Goal: Task Accomplishment & Management: Complete application form

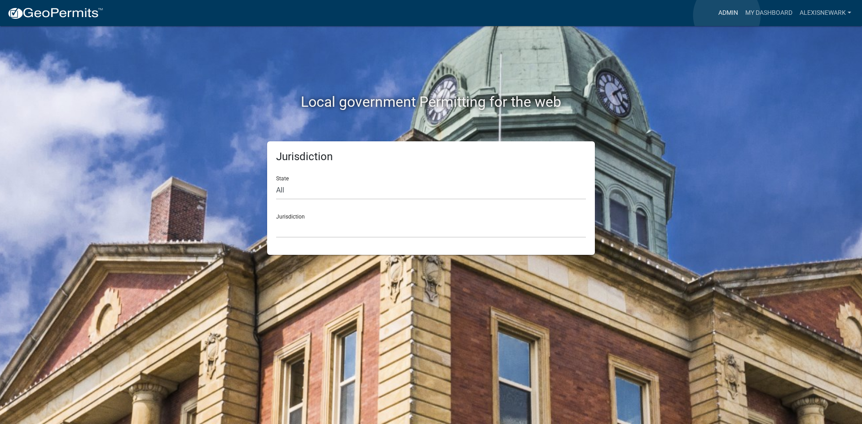
click at [727, 15] on link "Admin" at bounding box center [728, 12] width 27 height 17
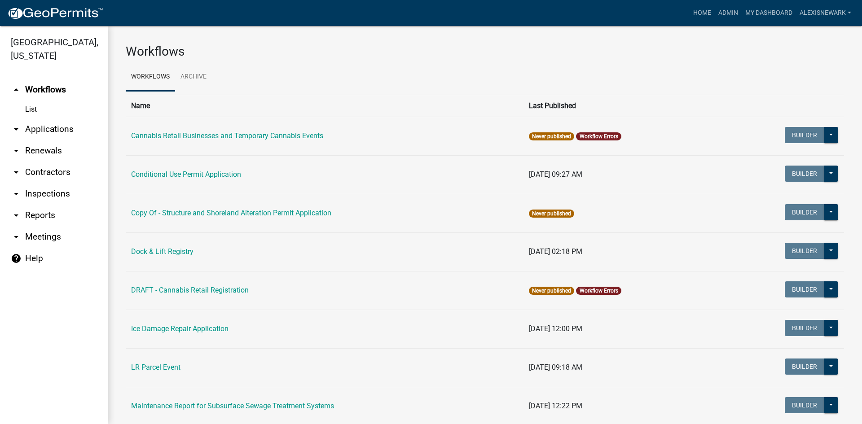
click at [72, 126] on link "arrow_drop_down Applications" at bounding box center [54, 130] width 108 height 22
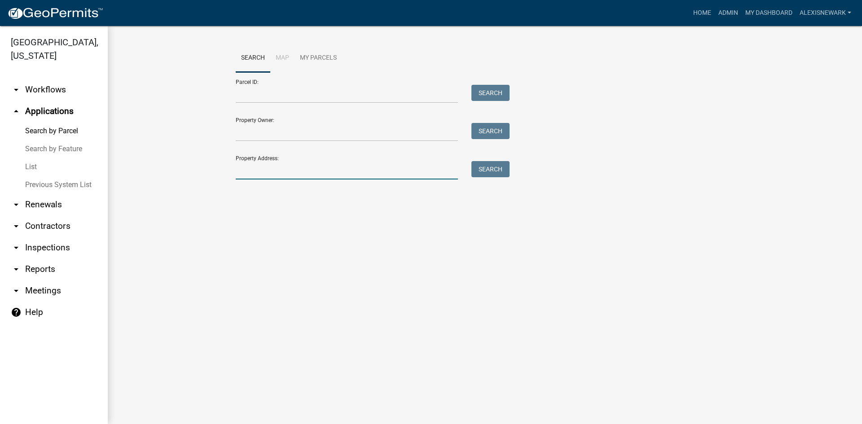
click at [272, 167] on input "Property Address:" at bounding box center [347, 170] width 222 height 18
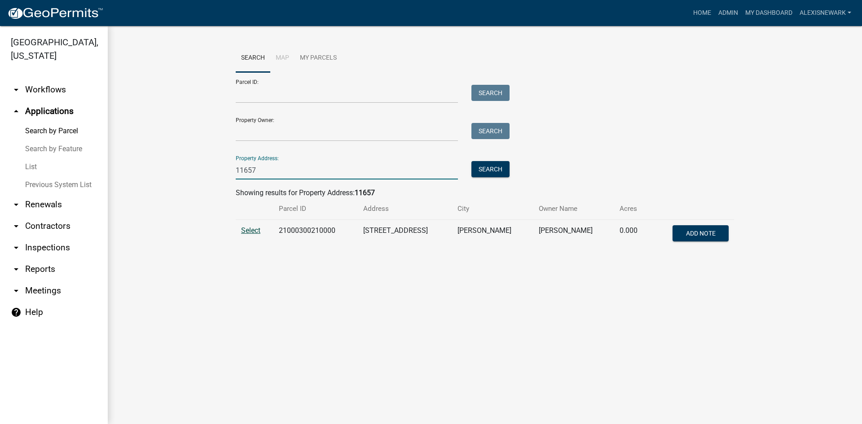
type input "11657"
click at [247, 229] on span "Select" at bounding box center [250, 230] width 19 height 9
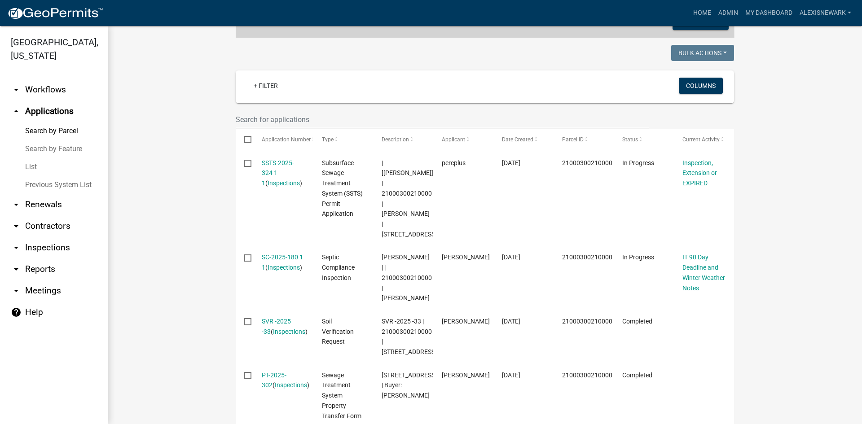
scroll to position [247, 0]
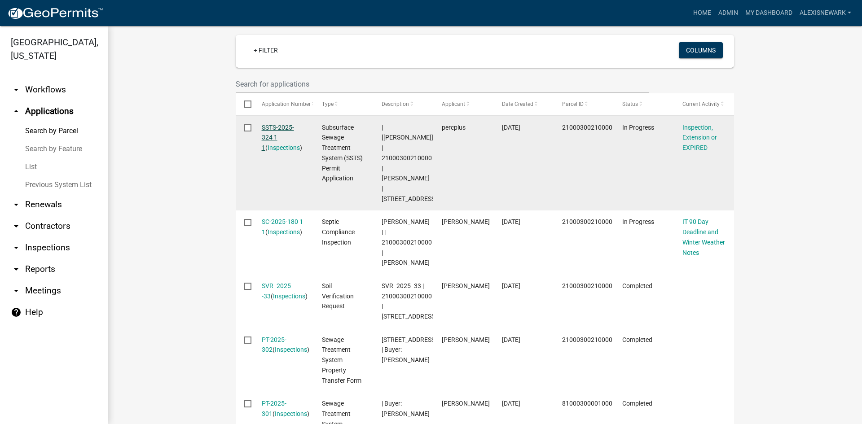
click at [274, 127] on link "SSTS-2025-324 1 1" at bounding box center [278, 138] width 32 height 28
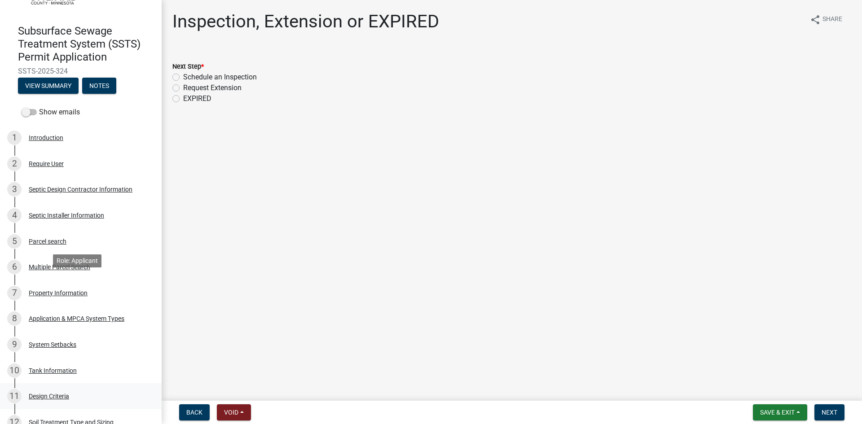
scroll to position [168, 0]
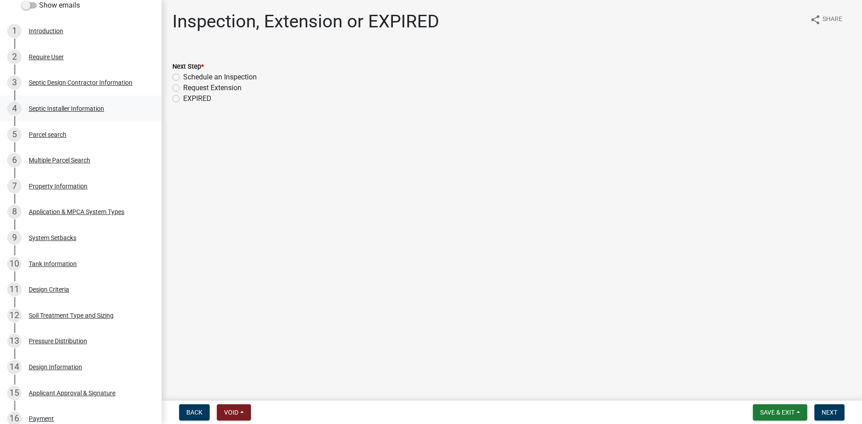
click at [88, 108] on div "Septic Installer Information" at bounding box center [66, 109] width 75 height 6
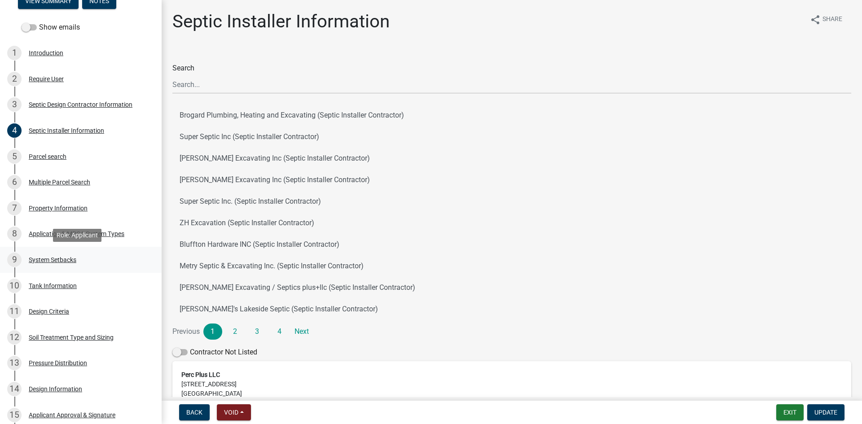
scroll to position [146, 0]
click at [110, 234] on div "Application & MPCA System Types" at bounding box center [77, 234] width 96 height 6
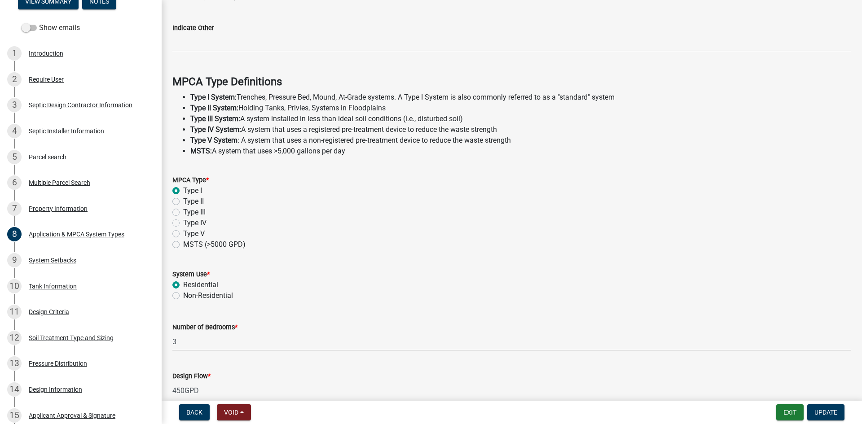
scroll to position [242, 0]
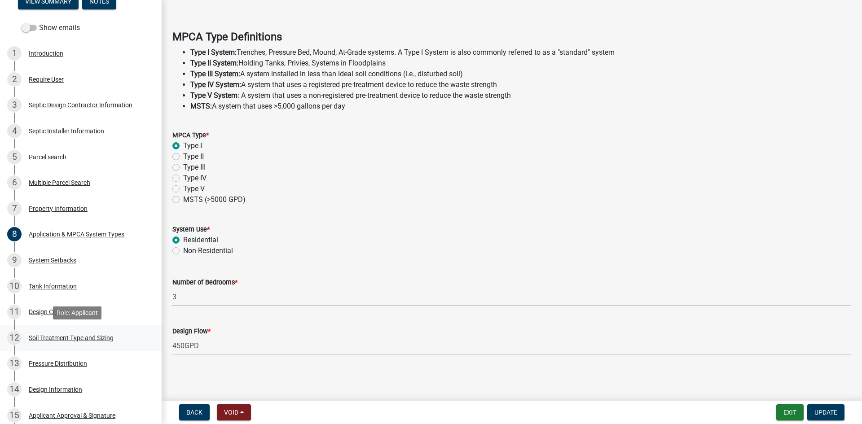
click at [116, 329] on link "12 Soil Treatment Type and Sizing" at bounding box center [81, 338] width 162 height 26
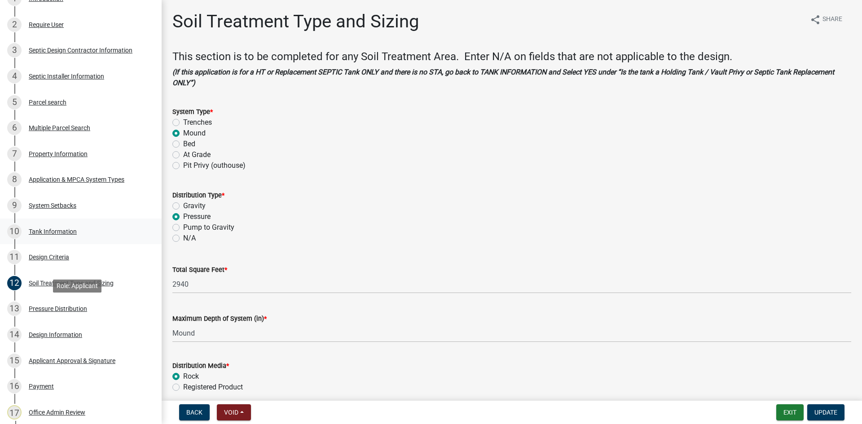
scroll to position [202, 0]
click at [74, 234] on div "10 Tank Information" at bounding box center [77, 230] width 140 height 14
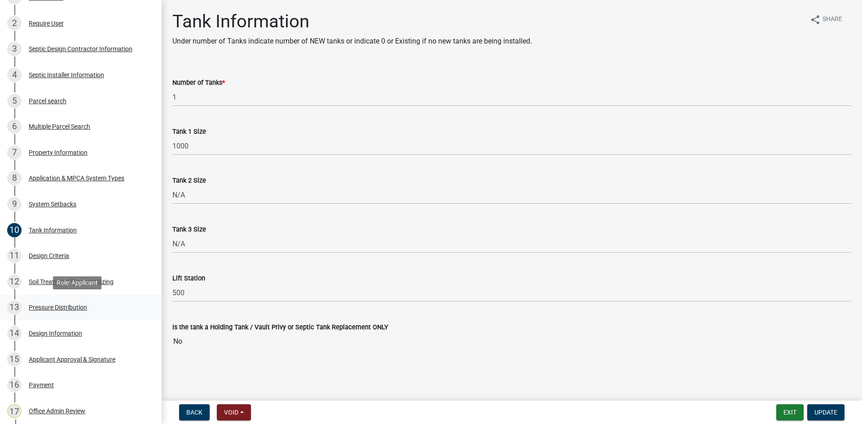
click at [111, 304] on div "13 Pressure Distribution" at bounding box center [77, 307] width 140 height 14
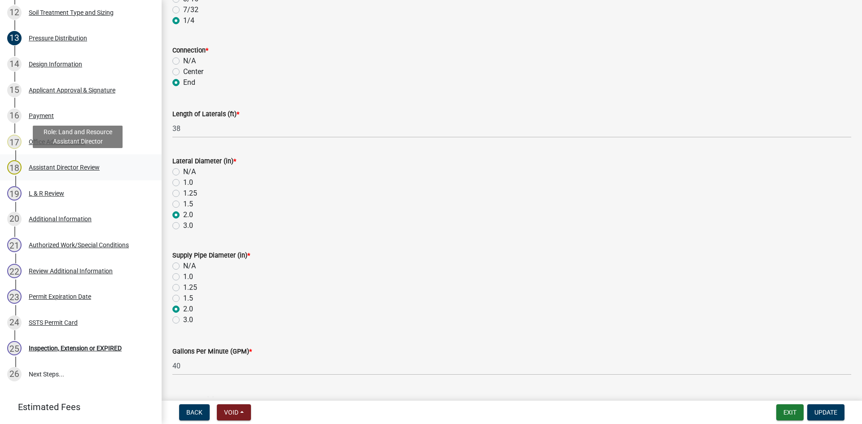
scroll to position [339, 0]
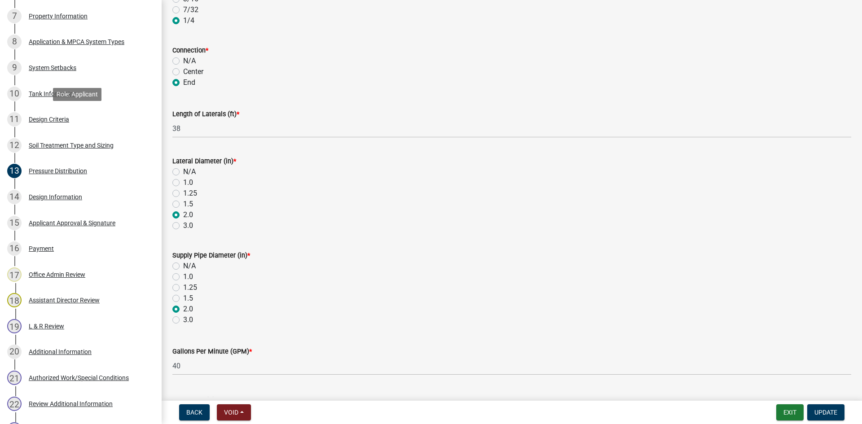
click at [79, 124] on div "11 Design Criteria" at bounding box center [77, 119] width 140 height 14
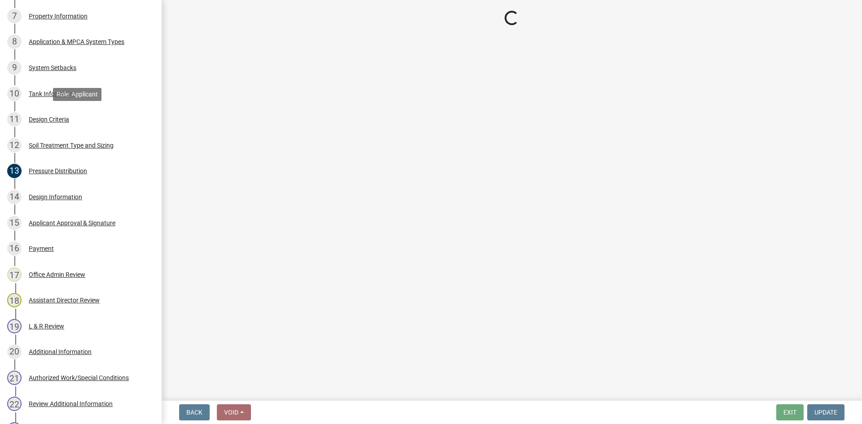
scroll to position [0, 0]
select select "161dc003-2926-44f5-9717-bc9d566eecc1"
select select "3153871a-0646-45c0-8d36-98762e1aaded"
select select "45db2b75-262a-4f3c-9010-aae25997cba1"
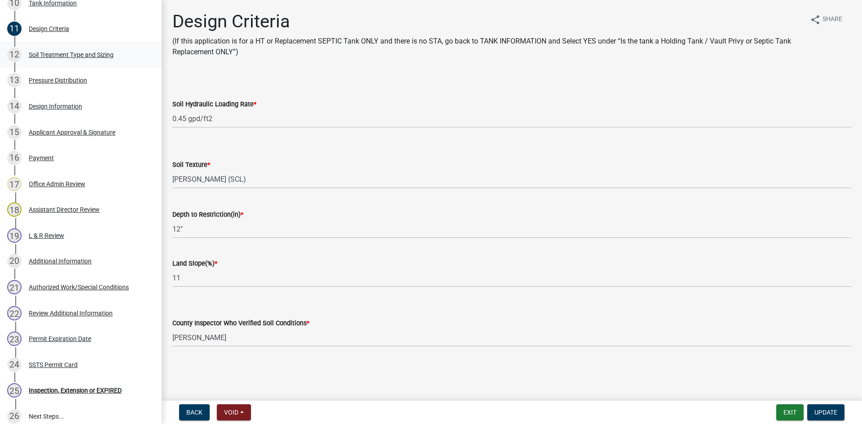
scroll to position [428, 0]
click at [81, 56] on div "Soil Treatment Type and Sizing" at bounding box center [71, 56] width 85 height 6
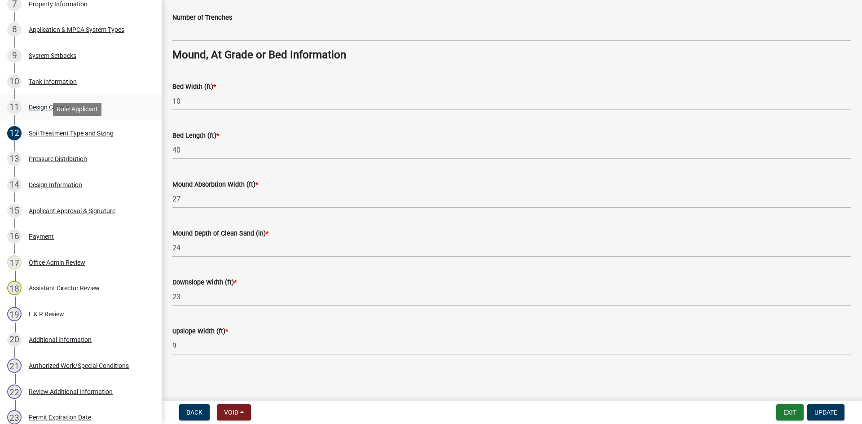
scroll to position [350, 0]
click at [85, 110] on div "11 Design Criteria" at bounding box center [77, 108] width 140 height 14
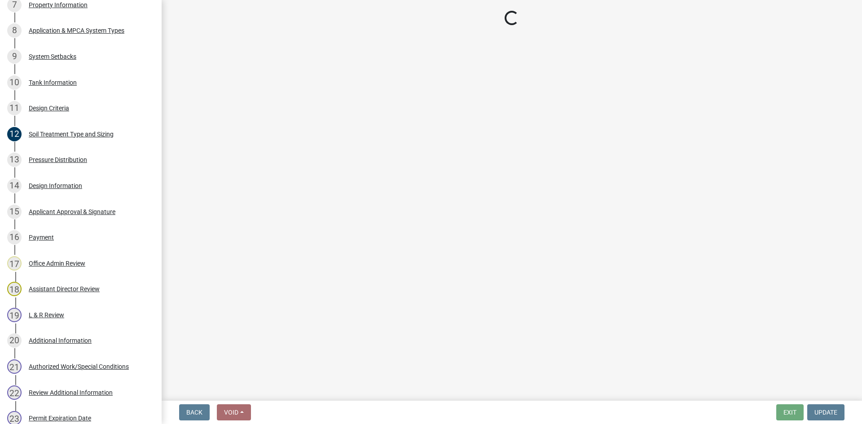
select select "161dc003-2926-44f5-9717-bc9d566eecc1"
select select "3153871a-0646-45c0-8d36-98762e1aaded"
select select "45db2b75-262a-4f3c-9010-aae25997cba1"
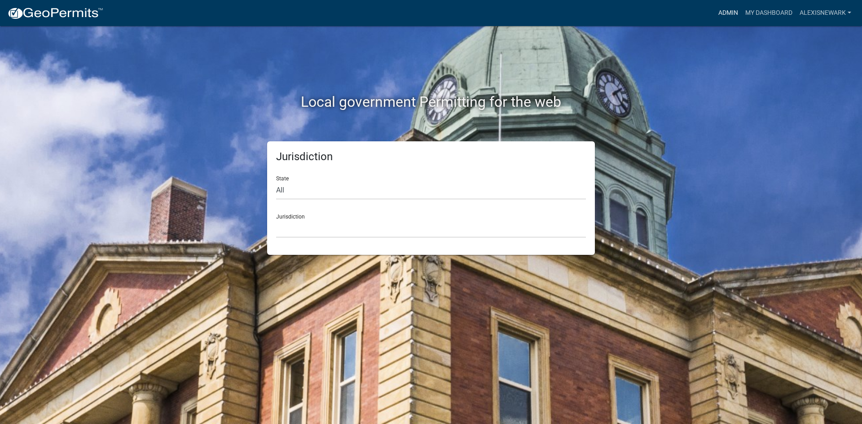
click at [723, 18] on link "Admin" at bounding box center [728, 12] width 27 height 17
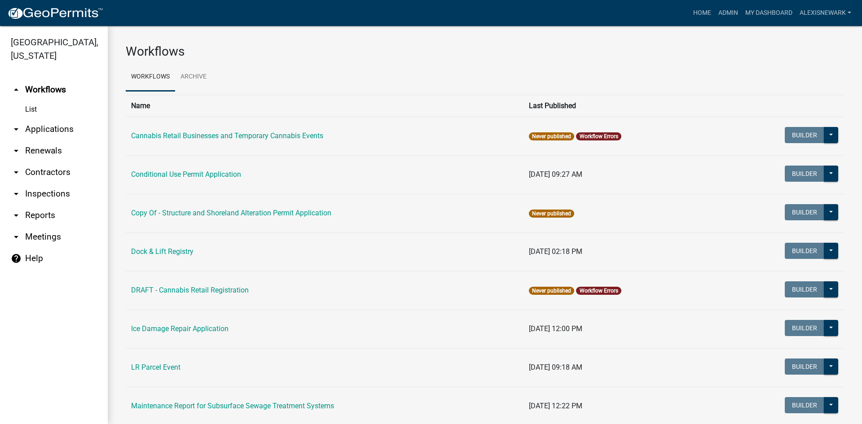
click at [89, 129] on link "arrow_drop_down Applications" at bounding box center [54, 130] width 108 height 22
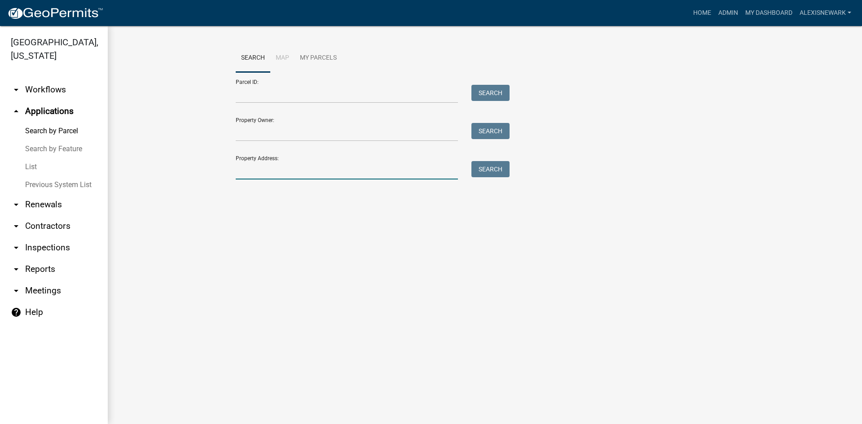
click at [314, 171] on input "Property Address:" at bounding box center [347, 170] width 222 height 18
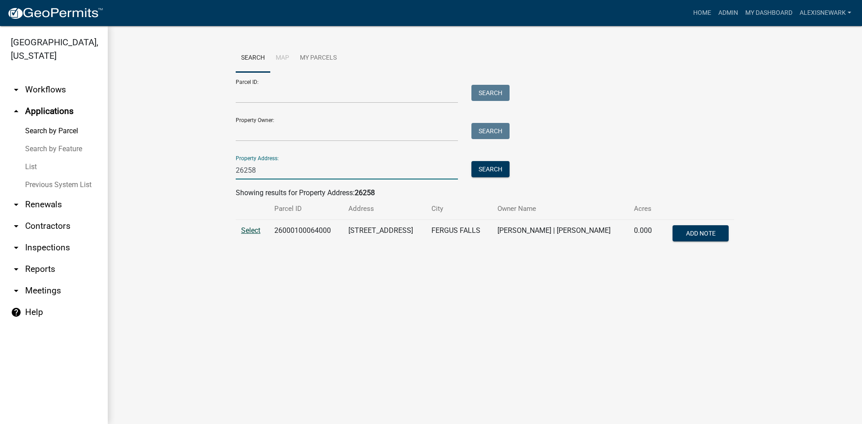
type input "26258"
click at [256, 232] on span "Select" at bounding box center [250, 230] width 19 height 9
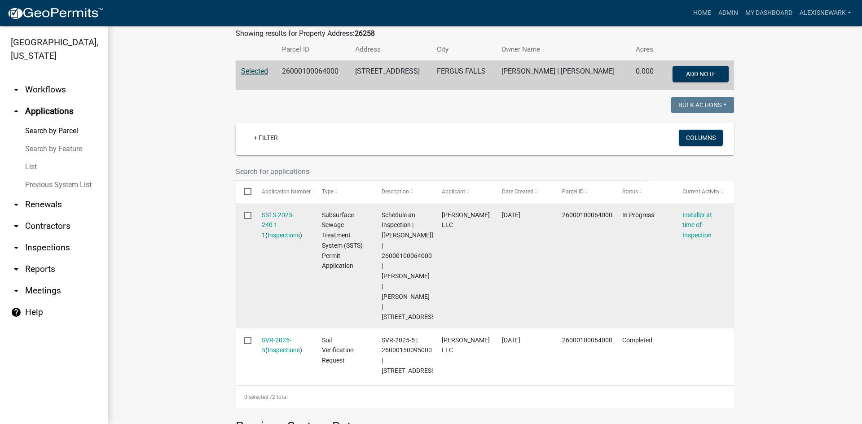
scroll to position [168, 0]
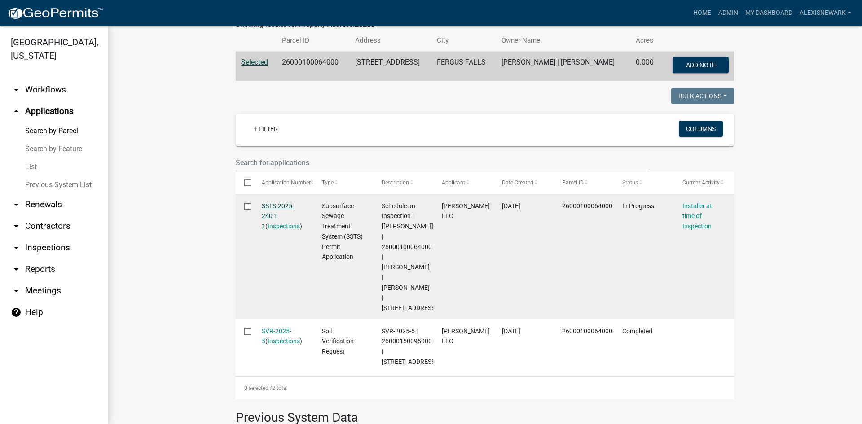
click at [279, 203] on link "SSTS-2025-240 1 1" at bounding box center [278, 217] width 32 height 28
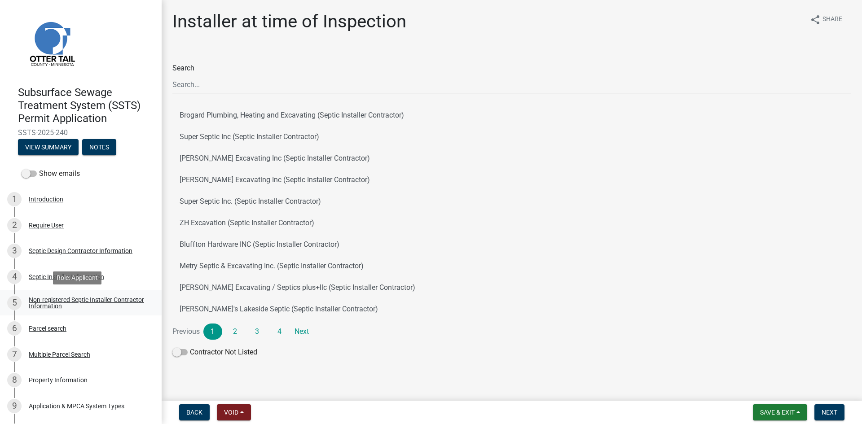
drag, startPoint x: 118, startPoint y: 293, endPoint x: 109, endPoint y: 300, distance: 10.9
click at [116, 294] on link "5 Non-registered Septic Installer Contractor Information" at bounding box center [81, 303] width 162 height 26
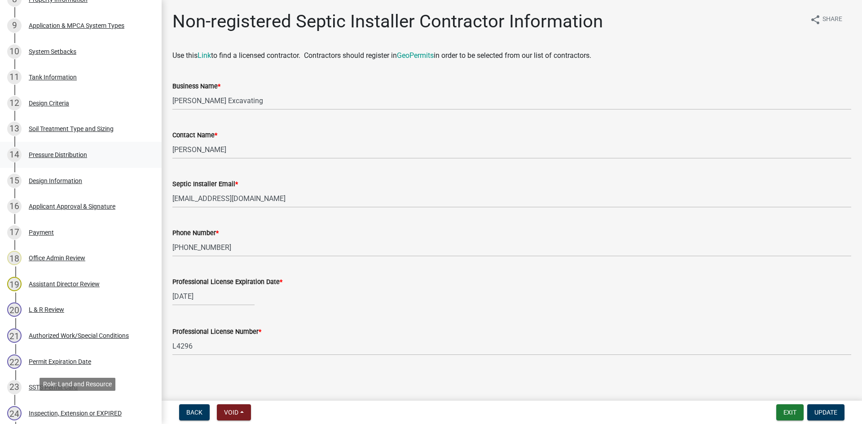
scroll to position [360, 0]
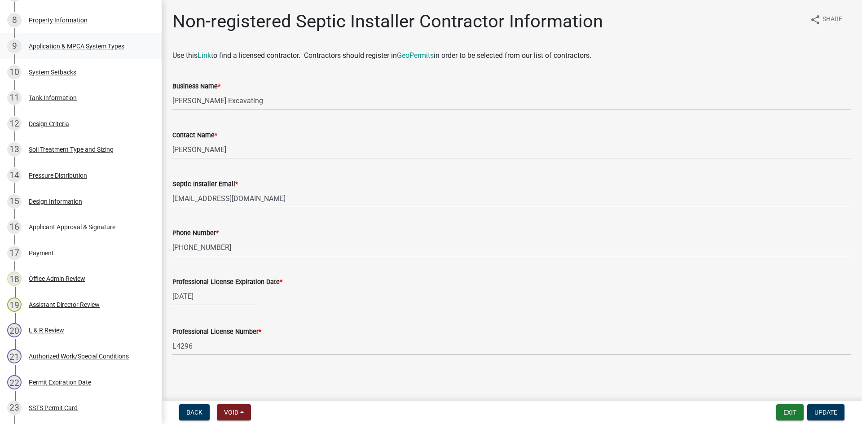
click at [65, 40] on div "9 Application & MPCA System Types" at bounding box center [77, 46] width 140 height 14
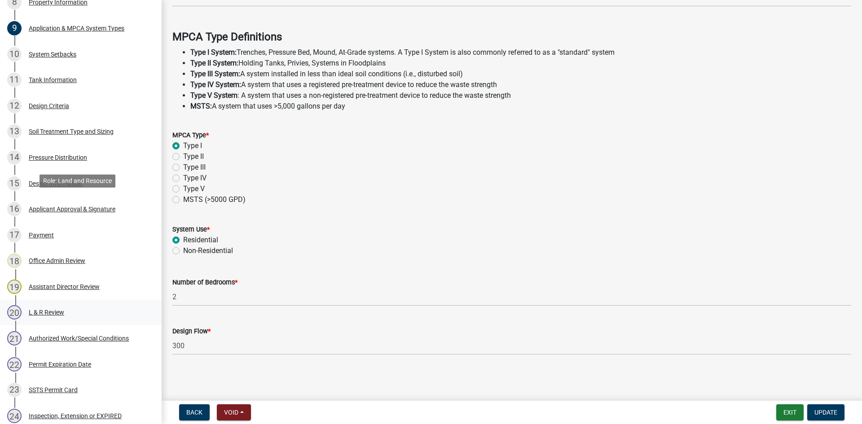
scroll to position [371, 0]
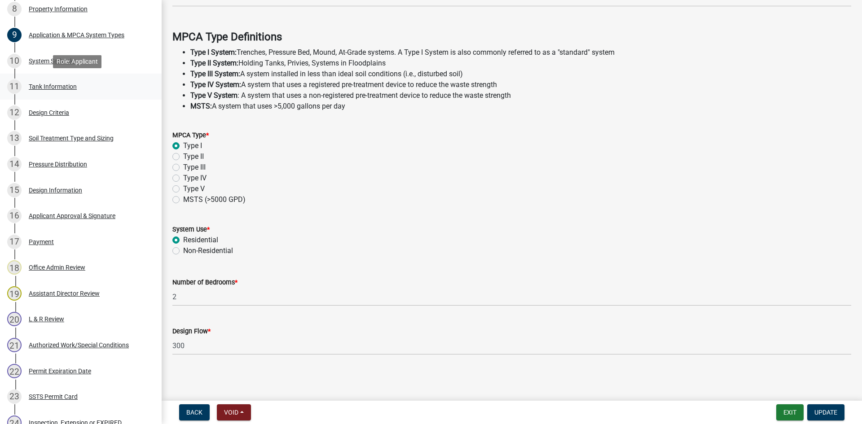
click at [55, 81] on div "11 Tank Information" at bounding box center [77, 86] width 140 height 14
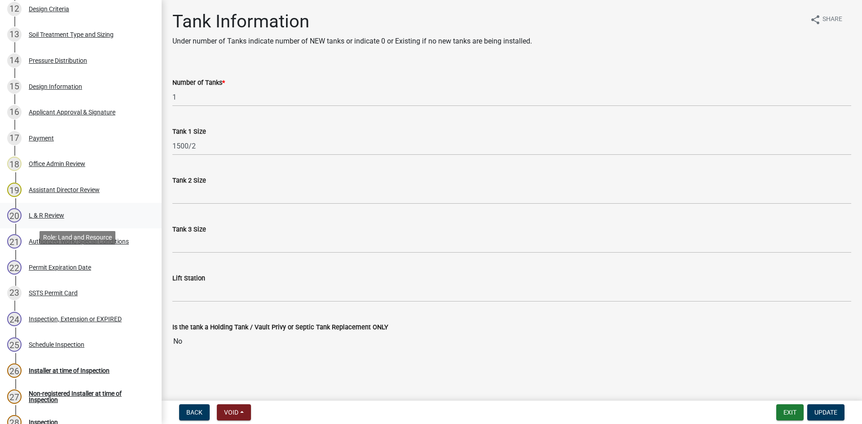
scroll to position [394, 0]
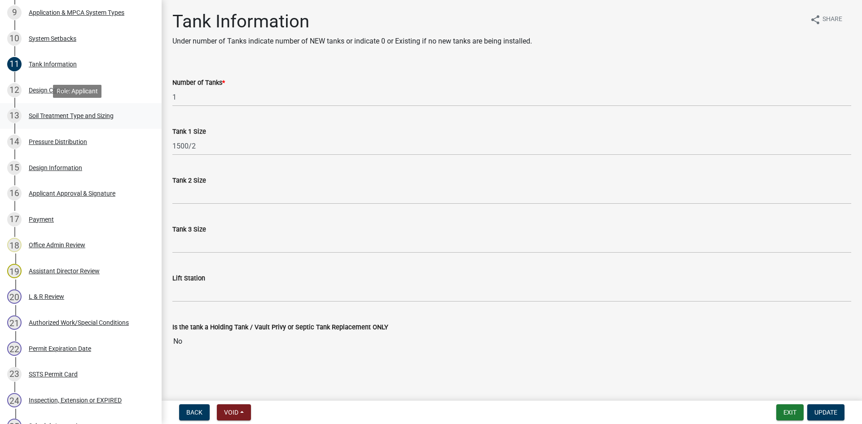
click at [83, 119] on div "Soil Treatment Type and Sizing" at bounding box center [71, 116] width 85 height 6
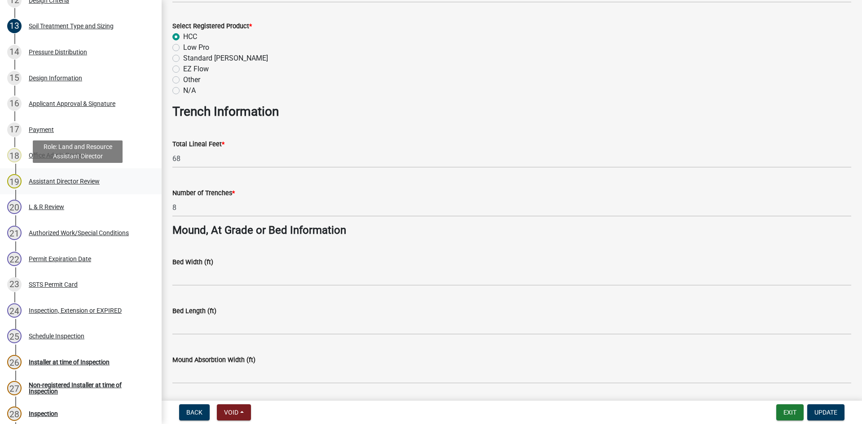
scroll to position [472, 0]
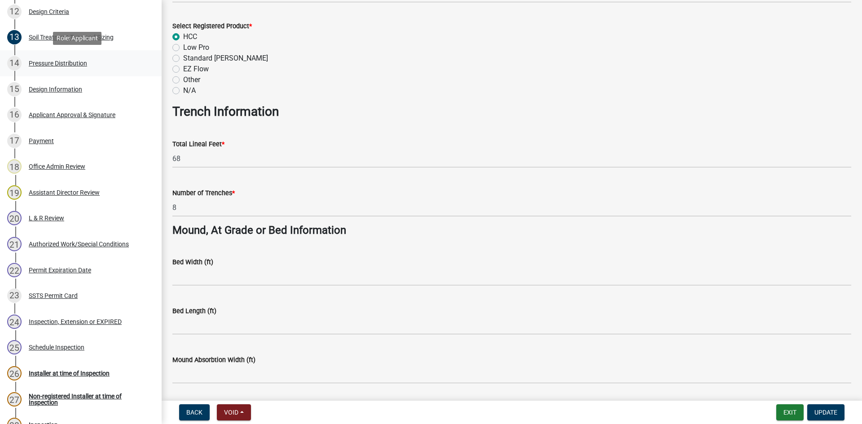
click at [72, 69] on div "14 Pressure Distribution" at bounding box center [77, 63] width 140 height 14
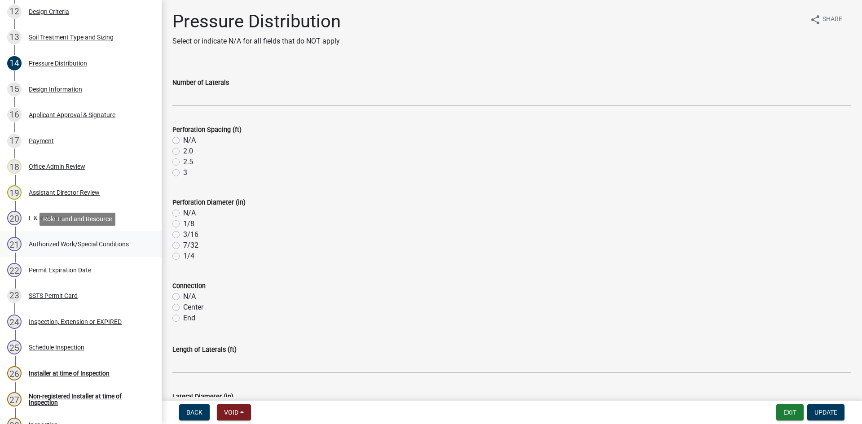
click at [106, 239] on div "21 Authorized Work/Special Conditions" at bounding box center [77, 244] width 140 height 14
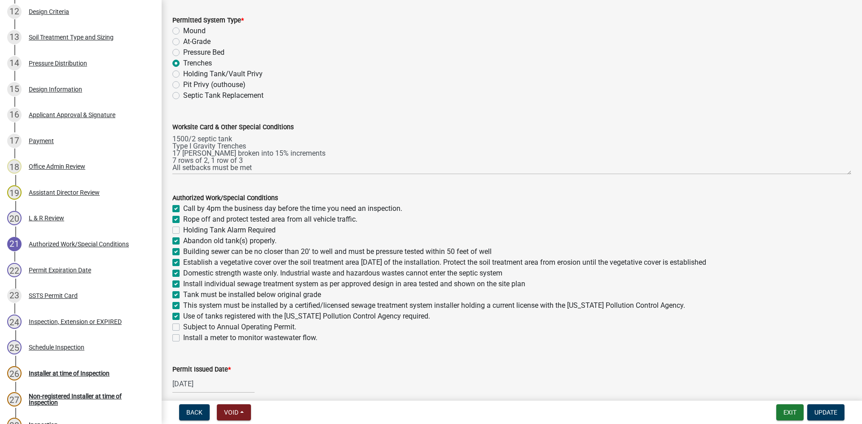
scroll to position [40, 0]
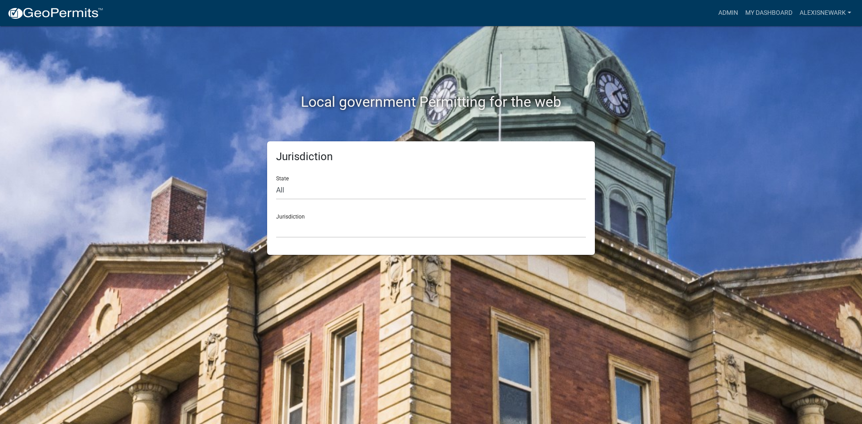
click at [710, 15] on div "Admin My Dashboard alexisnewark Admin Account Logout" at bounding box center [482, 12] width 745 height 17
click at [724, 11] on link "Admin" at bounding box center [728, 12] width 27 height 17
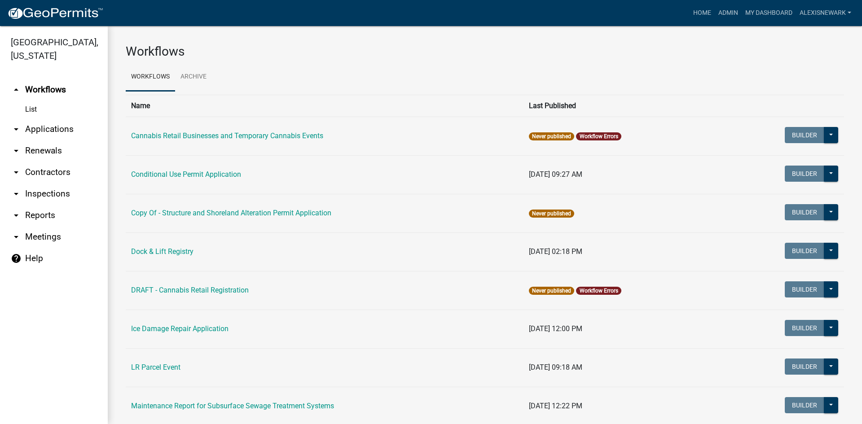
click at [97, 129] on link "arrow_drop_down Applications" at bounding box center [54, 130] width 108 height 22
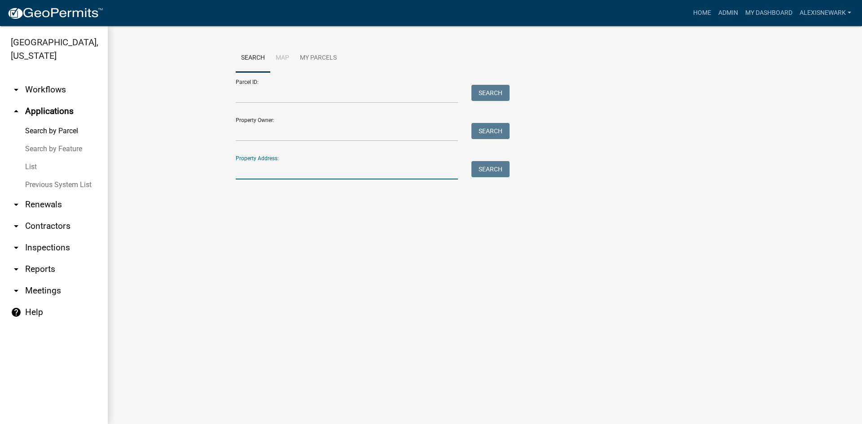
click at [290, 170] on input "Property Address:" at bounding box center [347, 170] width 222 height 18
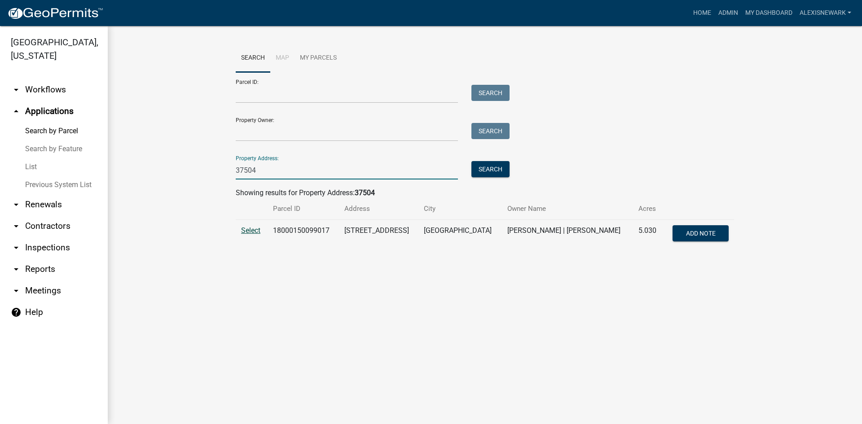
type input "37504"
click at [249, 233] on span "Select" at bounding box center [250, 230] width 19 height 9
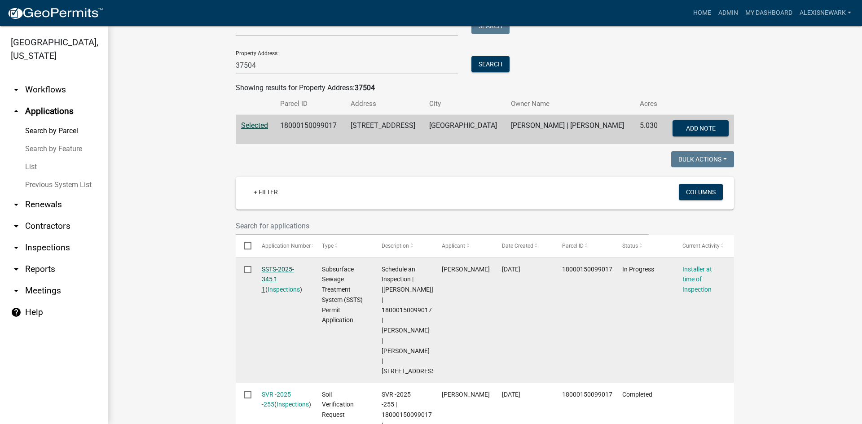
scroll to position [123, 0]
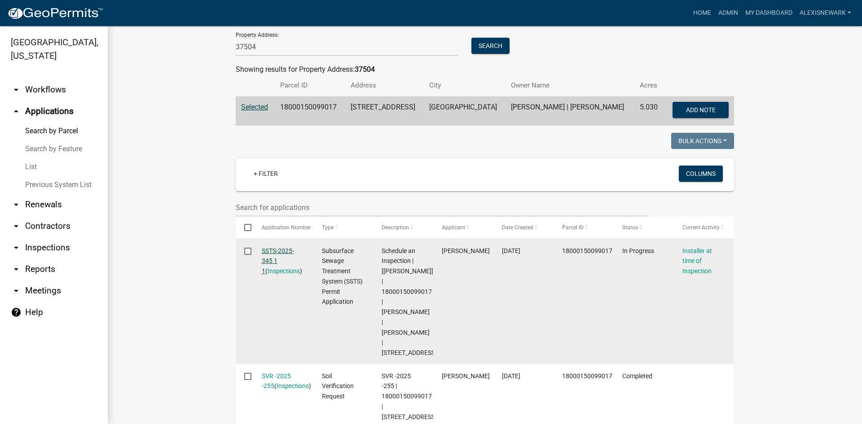
click at [280, 257] on link "SSTS-2025-345 1 1" at bounding box center [278, 261] width 32 height 28
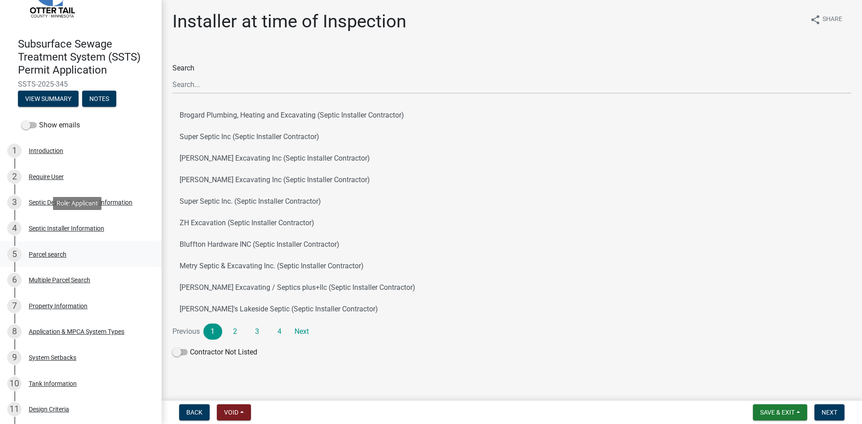
scroll to position [79, 0]
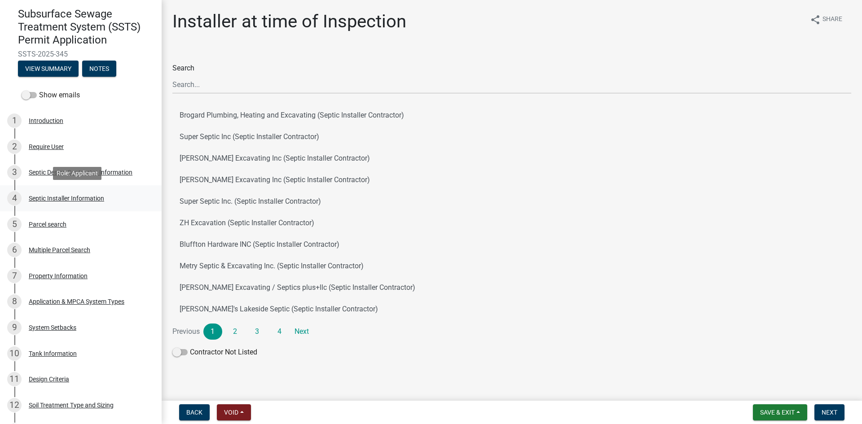
click at [93, 203] on div "4 Septic Installer Information" at bounding box center [77, 198] width 140 height 14
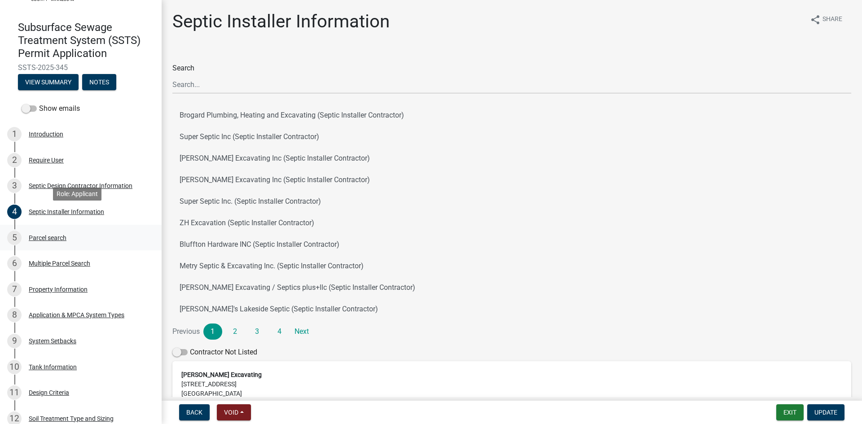
scroll to position [67, 0]
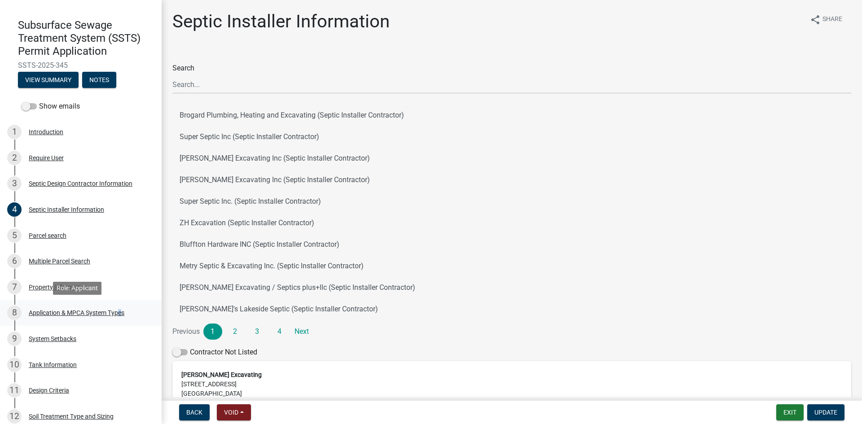
click at [118, 306] on div "8 Application & MPCA System Types" at bounding box center [77, 313] width 140 height 14
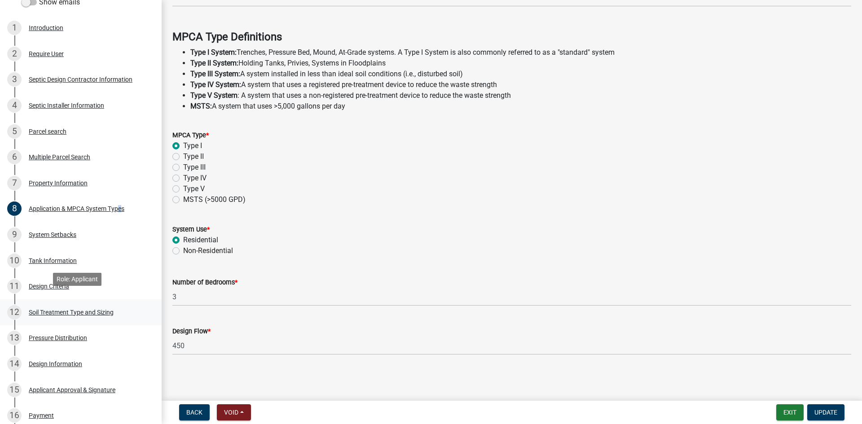
scroll to position [180, 0]
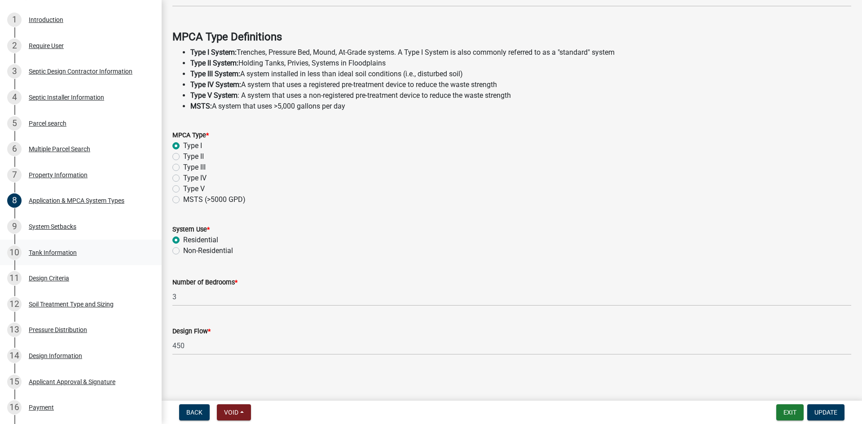
click at [75, 251] on div "Tank Information" at bounding box center [53, 253] width 48 height 6
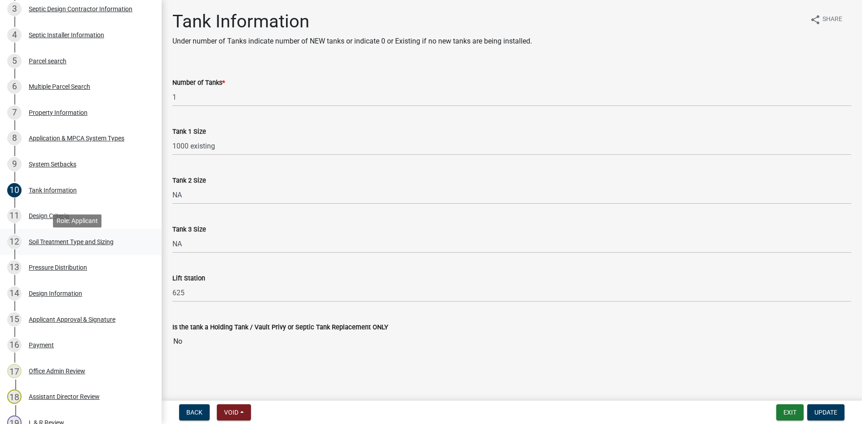
scroll to position [258, 0]
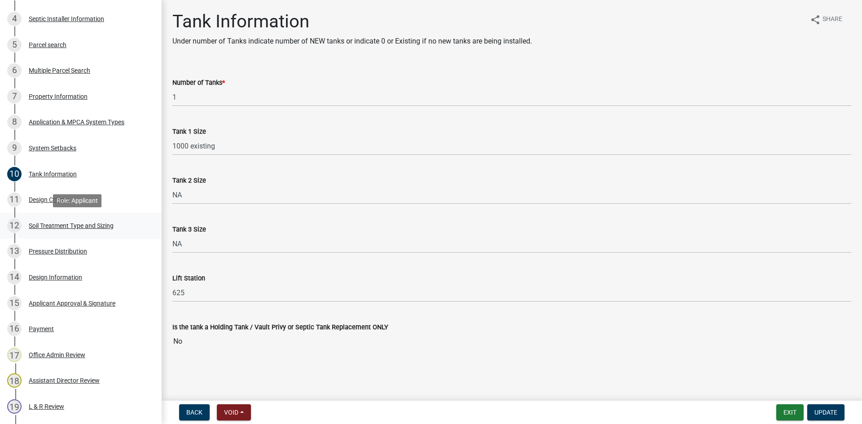
click at [96, 223] on div "Soil Treatment Type and Sizing" at bounding box center [71, 226] width 85 height 6
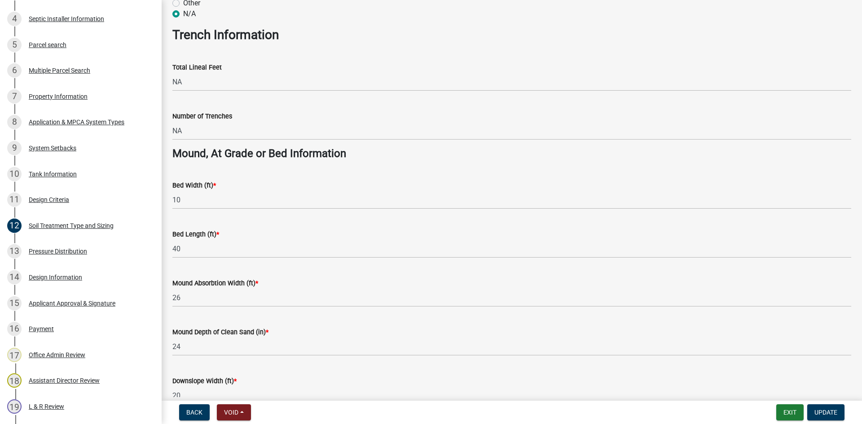
scroll to position [539, 0]
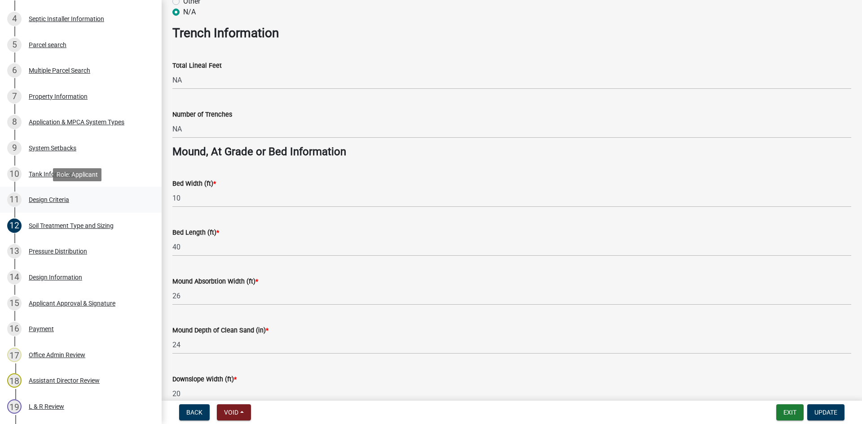
click at [93, 190] on link "11 Design Criteria" at bounding box center [81, 200] width 162 height 26
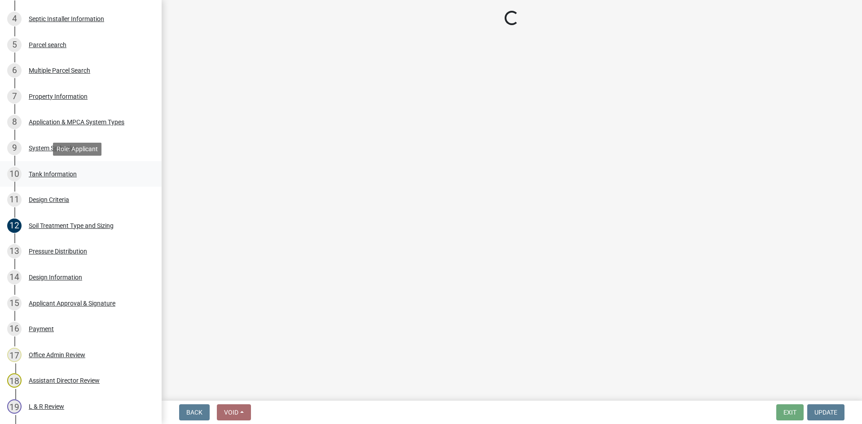
select select "161dc003-2926-44f5-9717-bc9d566eecc1"
select select "3ca66991-ccde-4548-bdad-f82583be96e2"
select select "45db2b75-262a-4f3c-9010-aae25997cba1"
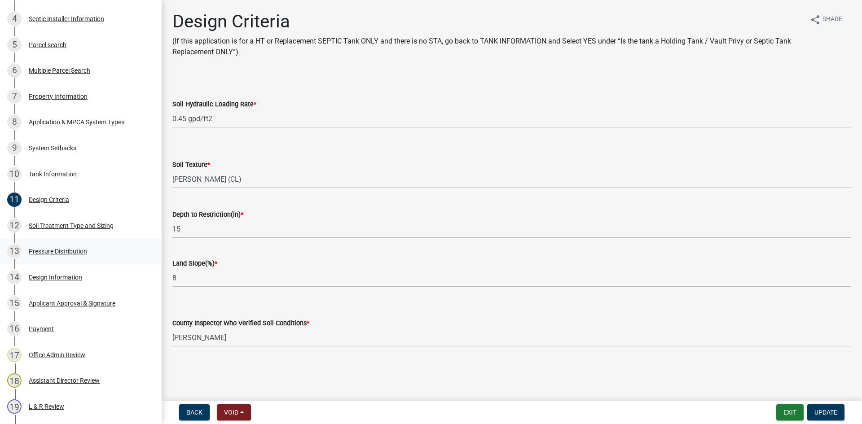
click at [51, 246] on div "13 Pressure Distribution" at bounding box center [77, 251] width 140 height 14
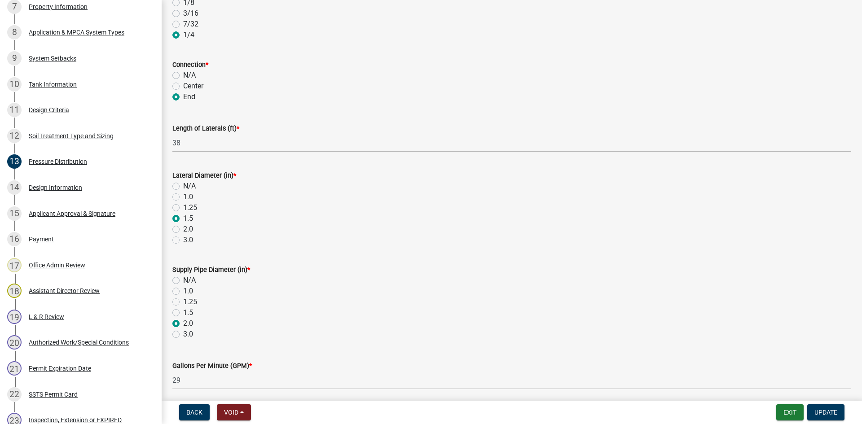
scroll to position [269, 0]
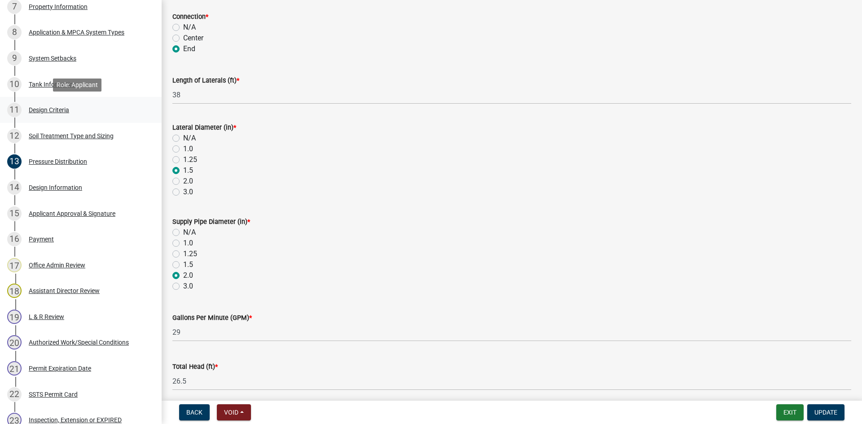
click at [119, 116] on div "11 Design Criteria" at bounding box center [77, 110] width 140 height 14
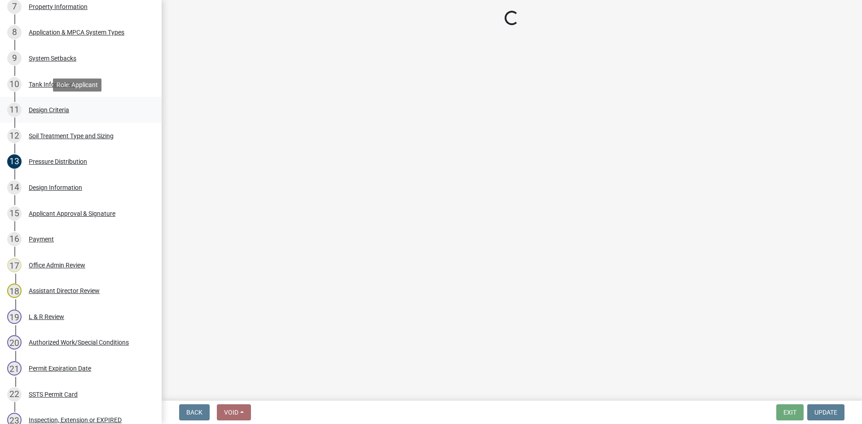
select select "161dc003-2926-44f5-9717-bc9d566eecc1"
select select "3ca66991-ccde-4548-bdad-f82583be96e2"
select select "45db2b75-262a-4f3c-9010-aae25997cba1"
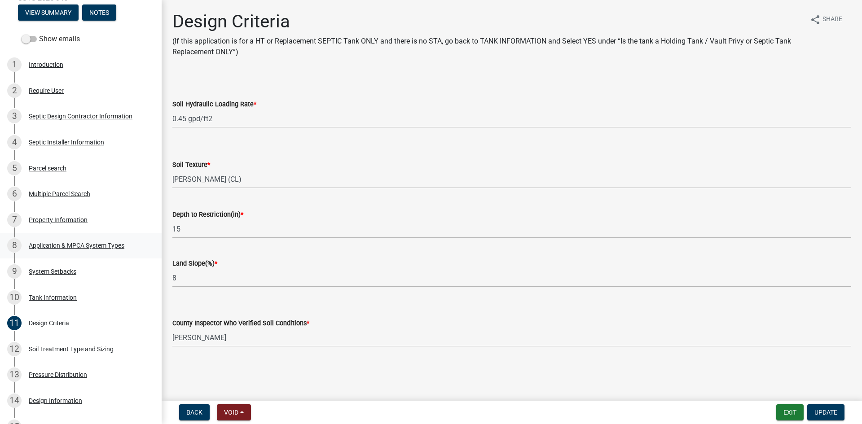
scroll to position [123, 0]
